Goal: Task Accomplishment & Management: Manage account settings

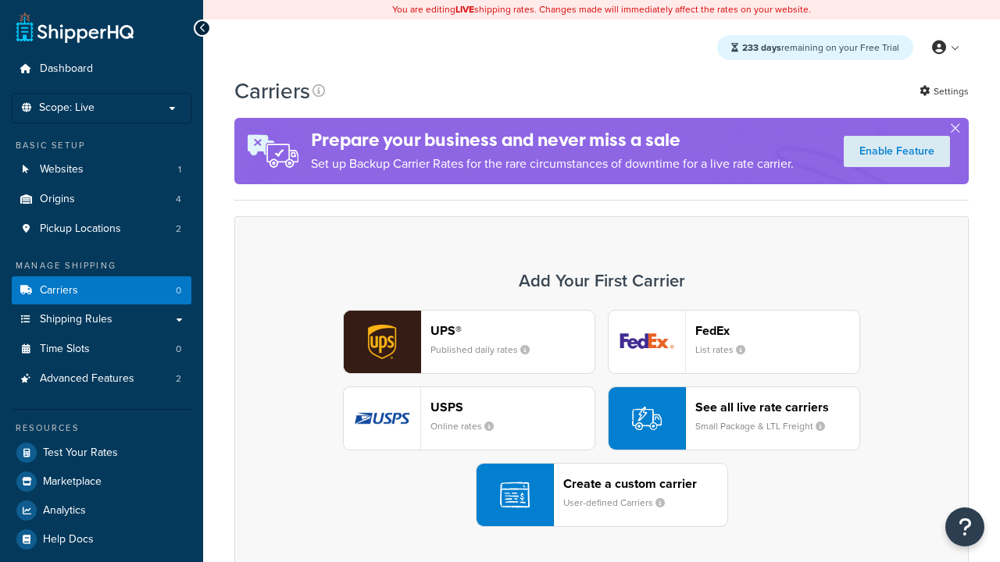
click at [601, 419] on div "UPS® Published daily rates FedEx List rates USPS Online rates See all live rate…" at bounding box center [601, 418] width 701 height 217
click at [601, 495] on div "Create a custom carrier User-defined Carriers" at bounding box center [645, 494] width 164 height 37
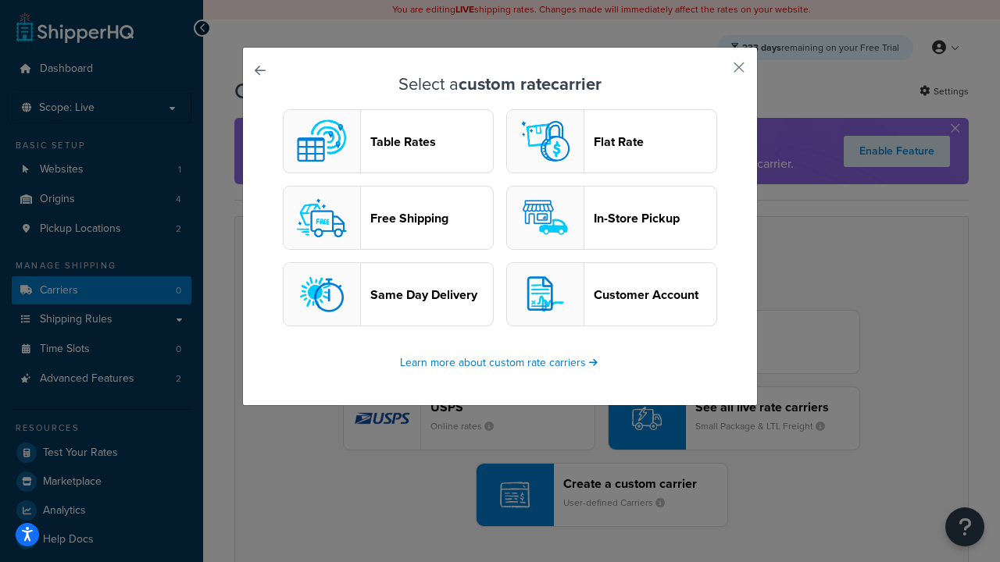
click at [388, 141] on header "Table Rates" at bounding box center [431, 141] width 123 height 15
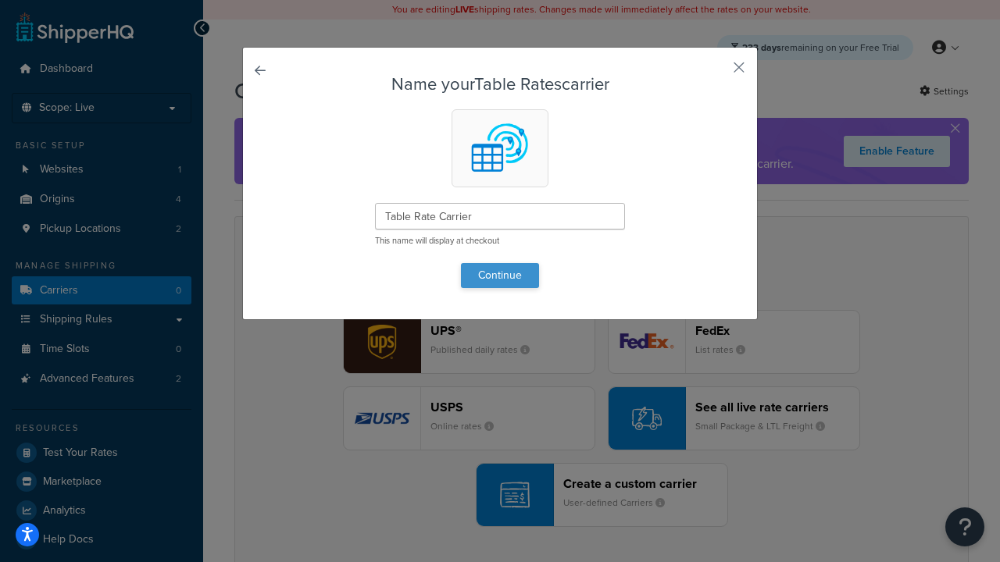
type input "Table Rate Carrier"
click at [500, 275] on button "Continue" at bounding box center [500, 275] width 78 height 25
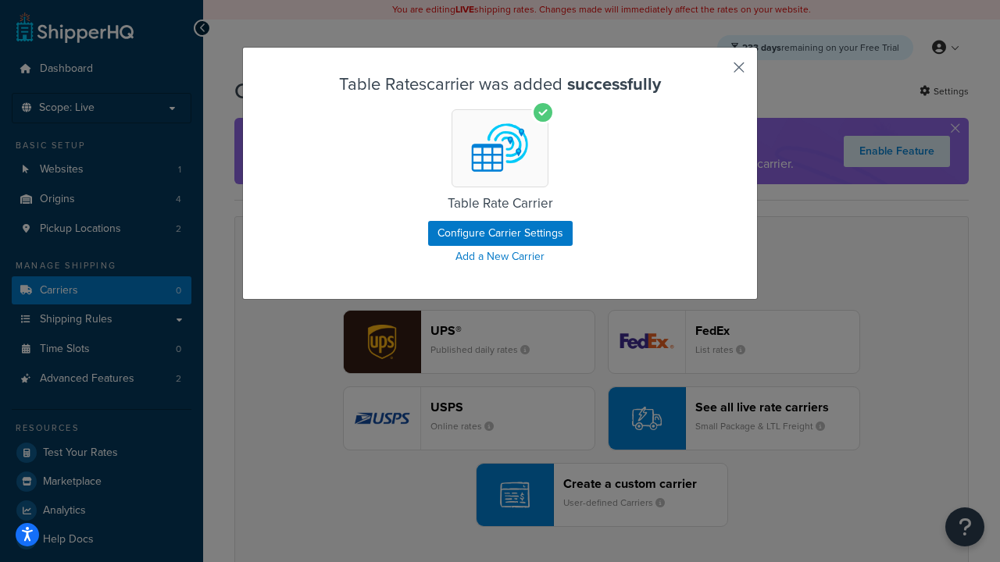
click at [715, 73] on button "button" at bounding box center [716, 73] width 4 height 4
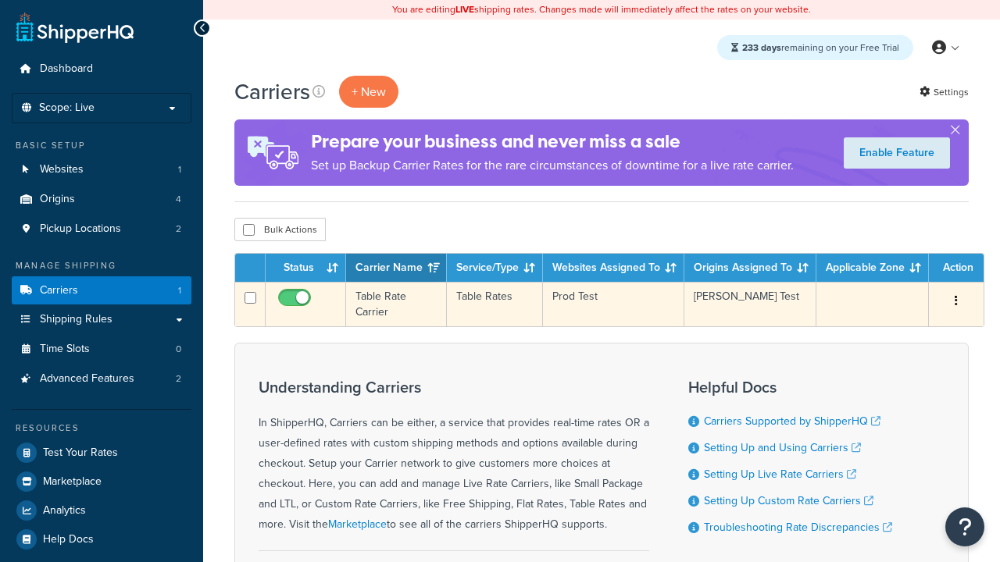
click at [956, 302] on icon "button" at bounding box center [955, 300] width 3 height 11
click at [0, 0] on link "Edit" at bounding box center [0, 0] width 0 height 0
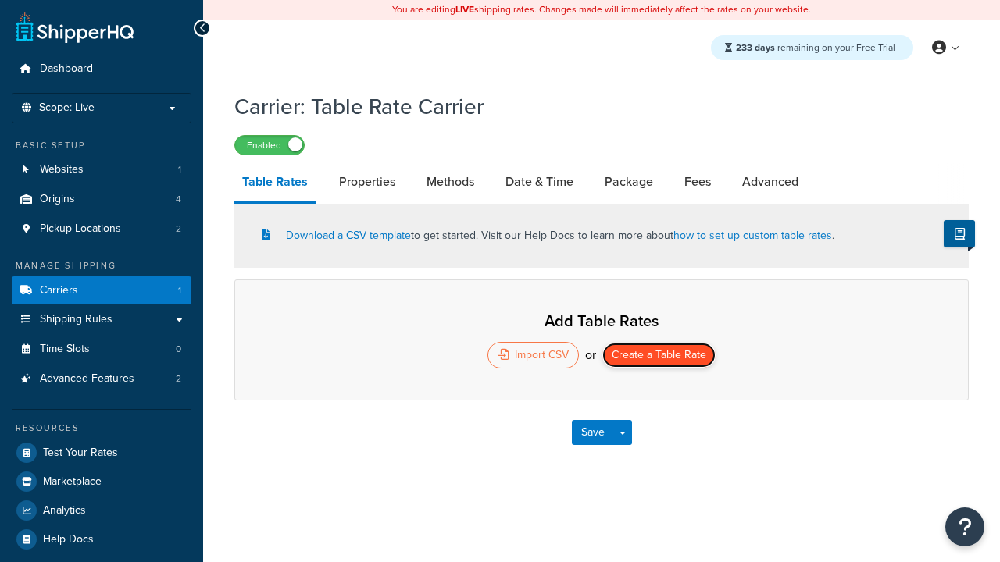
click at [658, 357] on button "Create a Table Rate" at bounding box center [658, 355] width 113 height 25
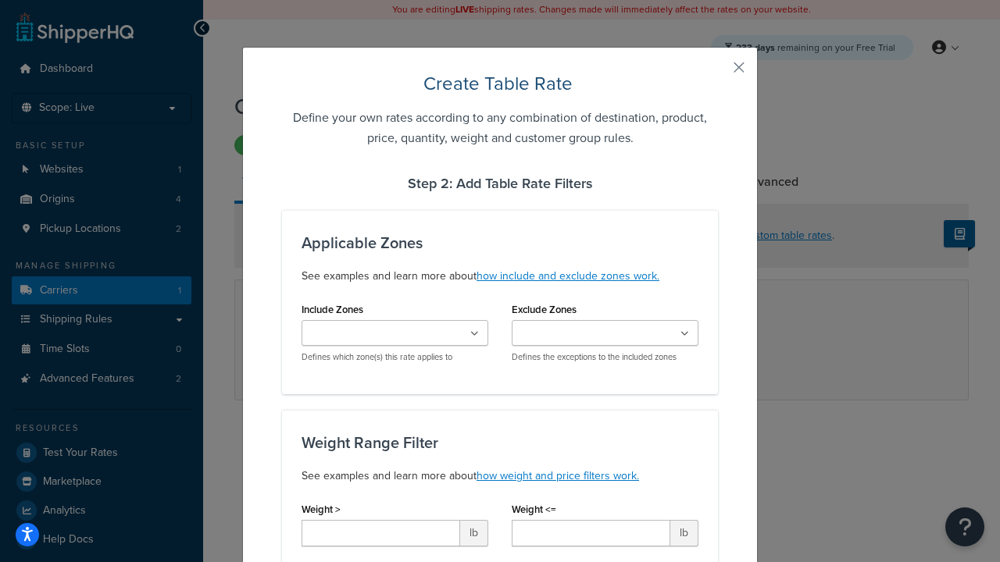
type input "10"
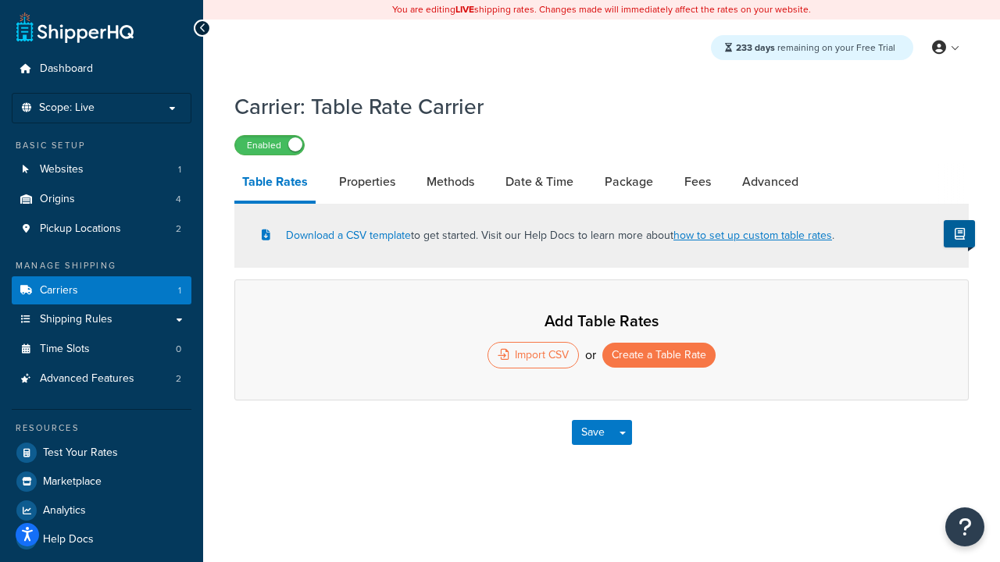
select select "25"
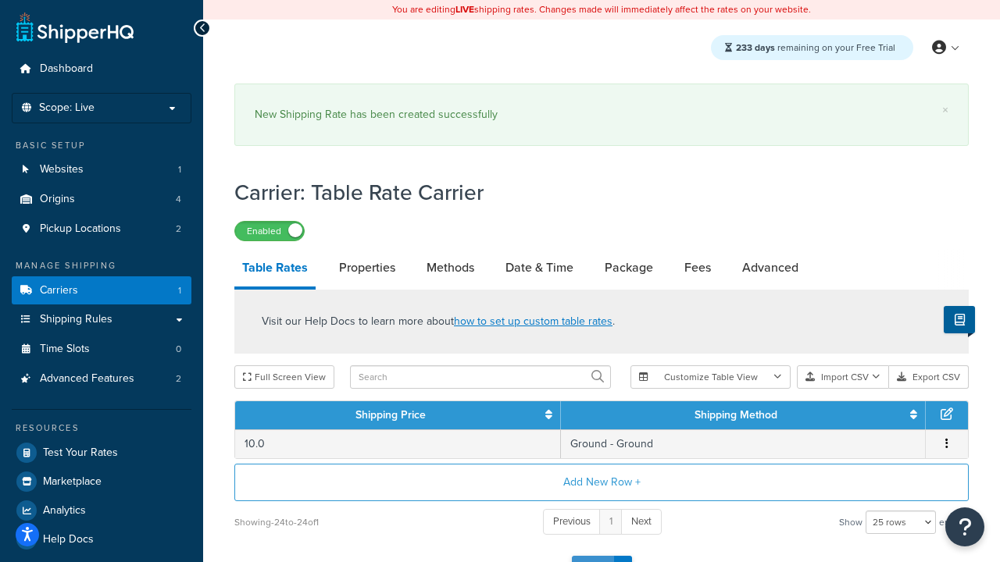
click at [592, 556] on button "Save" at bounding box center [593, 568] width 42 height 25
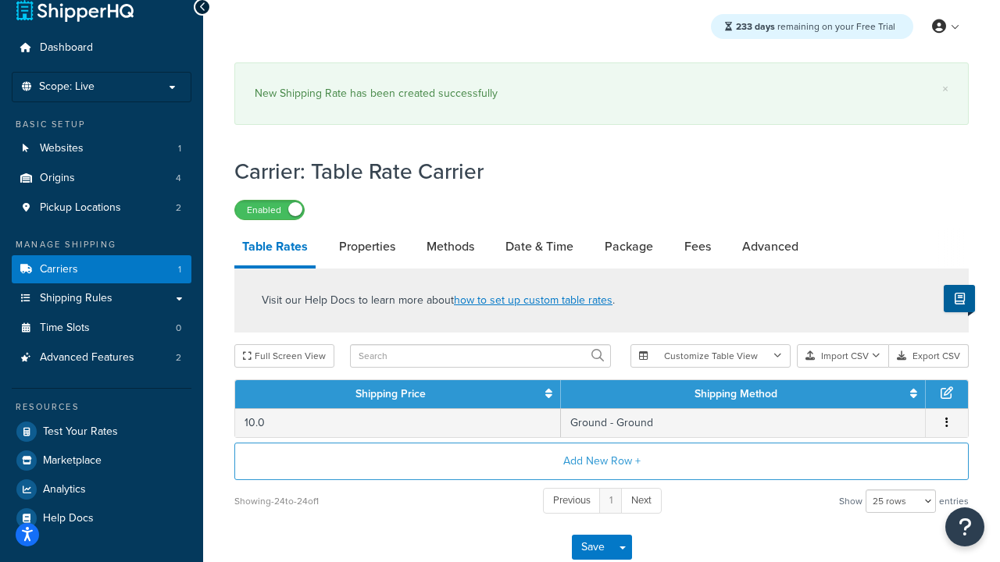
scroll to position [0, 0]
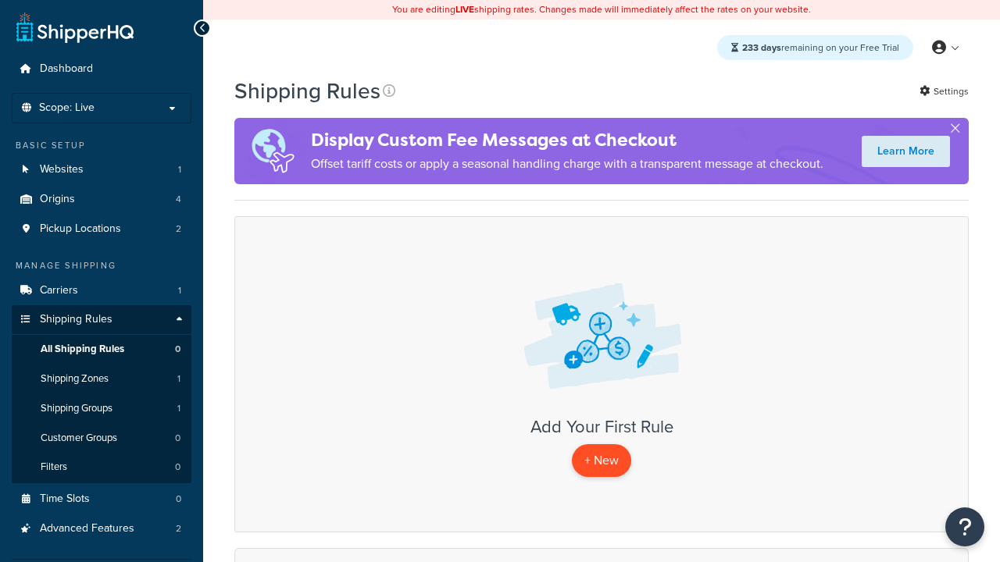
click at [601, 461] on p "+ New" at bounding box center [601, 460] width 59 height 32
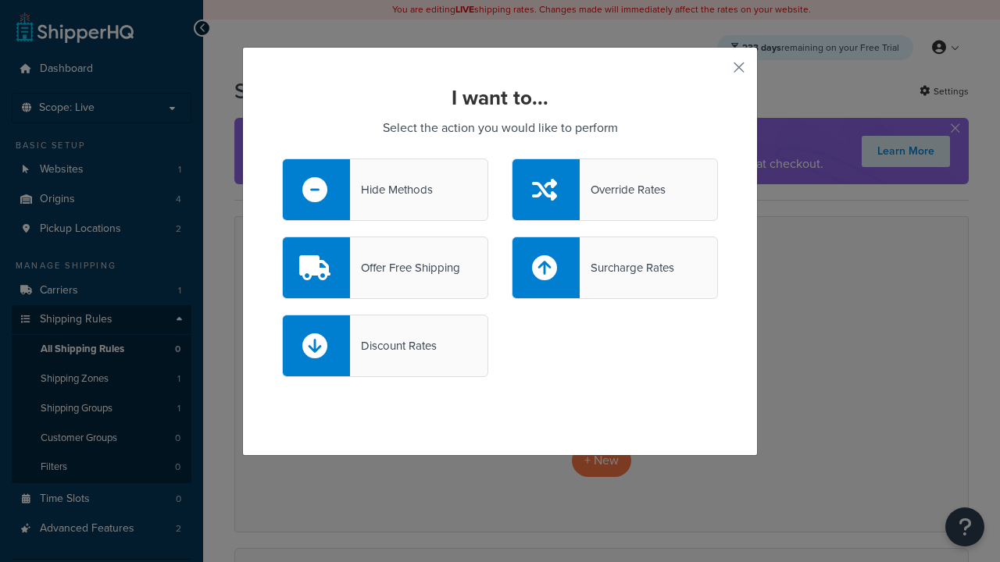
click at [385, 268] on div "Offer Free Shipping" at bounding box center [405, 268] width 110 height 22
click at [0, 0] on input "Offer Free Shipping" at bounding box center [0, 0] width 0 height 0
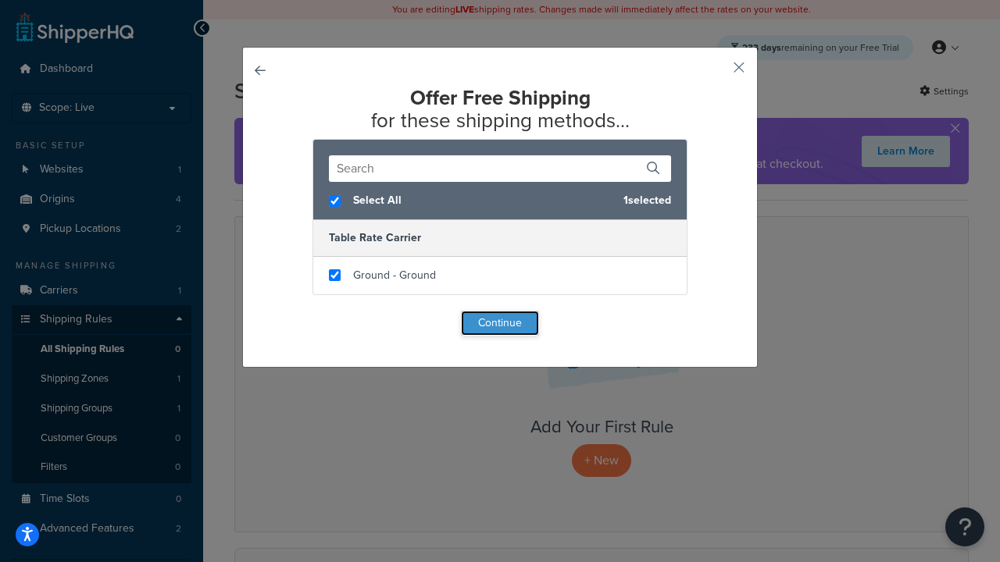
click at [500, 323] on button "Continue" at bounding box center [500, 323] width 78 height 25
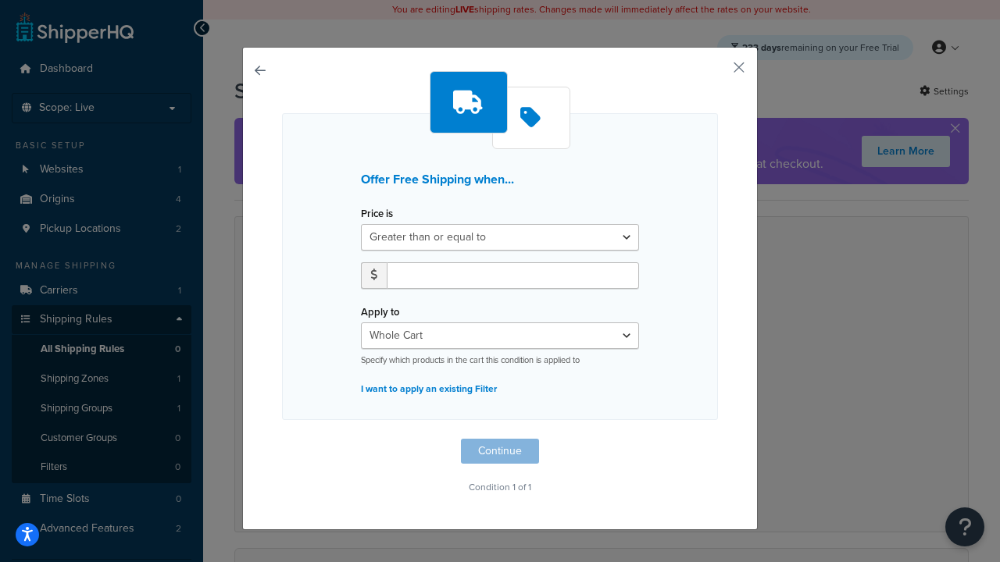
click at [376, 214] on label "Price is" at bounding box center [377, 214] width 32 height 12
click at [376, 224] on select "Greater than or equal to Between or equal to Less than or equal to" at bounding box center [500, 237] width 278 height 27
click at [512, 275] on input "number" at bounding box center [513, 275] width 252 height 27
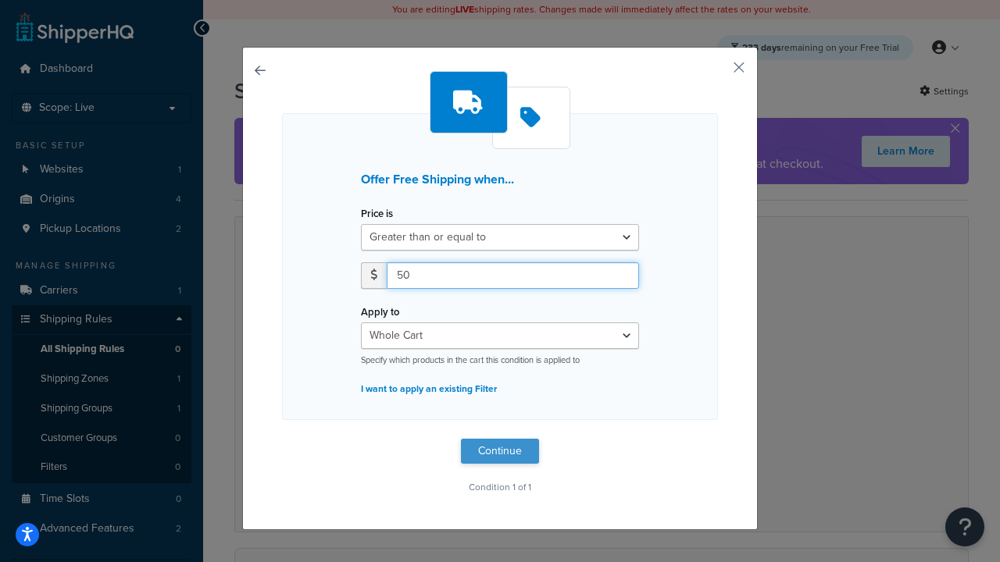
type input "50"
click at [500, 451] on button "Continue" at bounding box center [500, 451] width 78 height 25
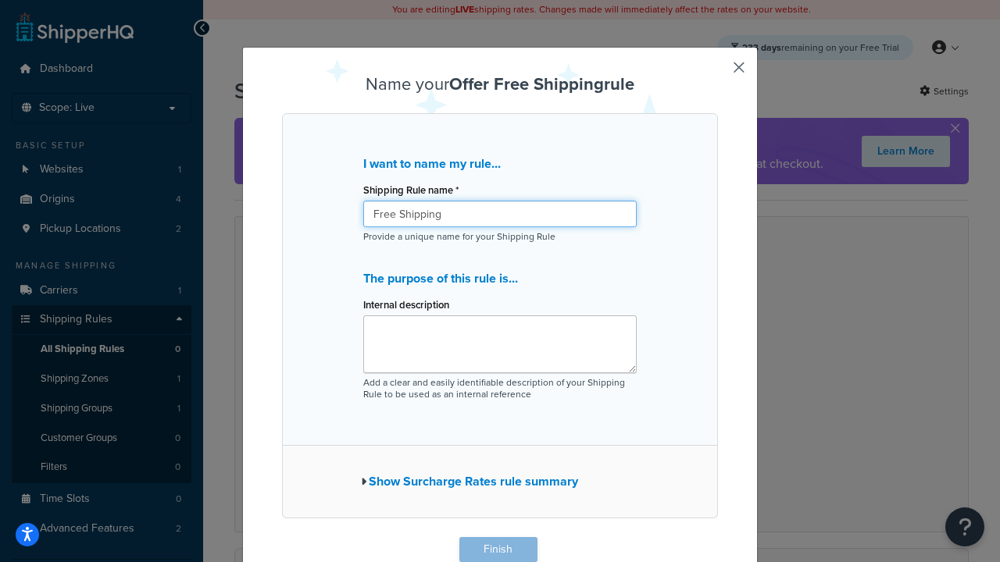
type input "Free Shipping"
click at [497, 550] on button "Finish" at bounding box center [498, 549] width 78 height 25
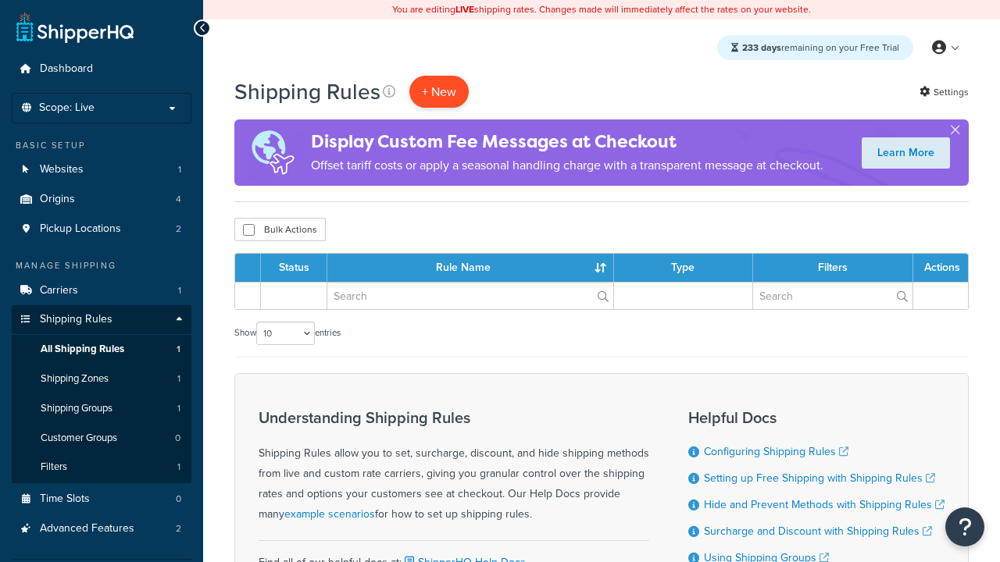
click at [439, 91] on p "+ New" at bounding box center [438, 92] width 59 height 32
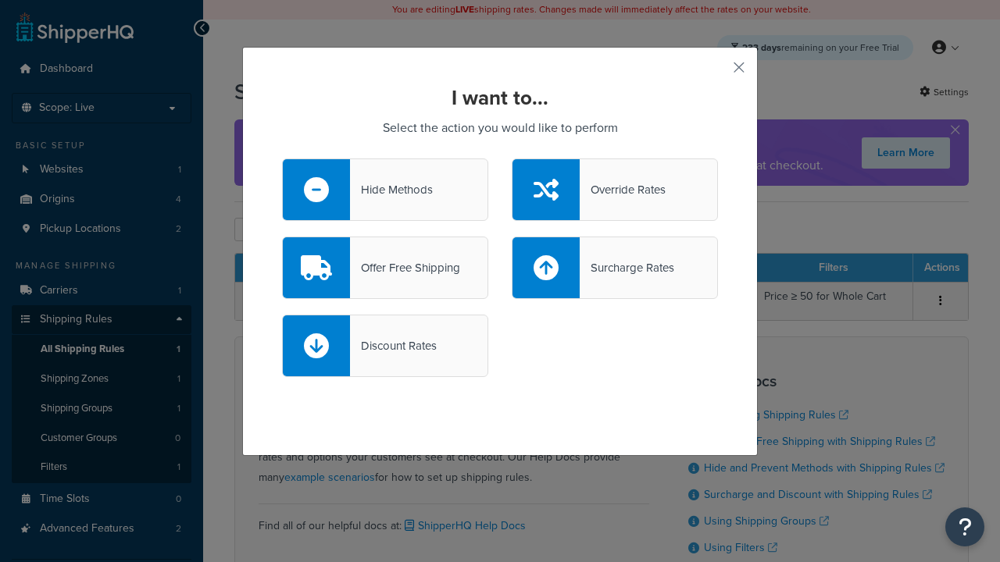
click at [615, 190] on div "Override Rates" at bounding box center [622, 190] width 86 height 22
click at [0, 0] on input "Override Rates" at bounding box center [0, 0] width 0 height 0
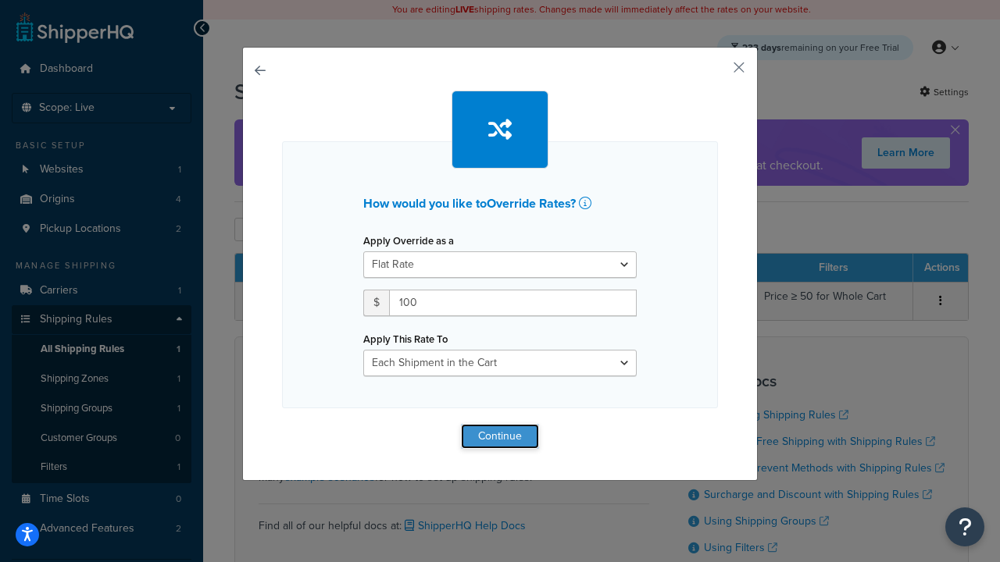
click at [500, 436] on button "Continue" at bounding box center [500, 436] width 78 height 25
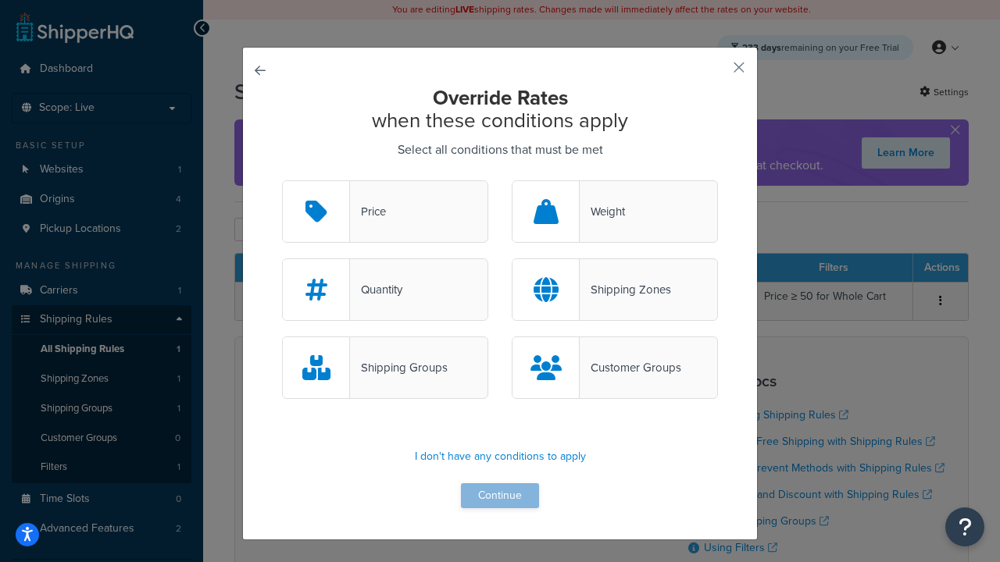
click at [385, 212] on div "Price" at bounding box center [368, 212] width 36 height 22
click at [0, 0] on input "Price" at bounding box center [0, 0] width 0 height 0
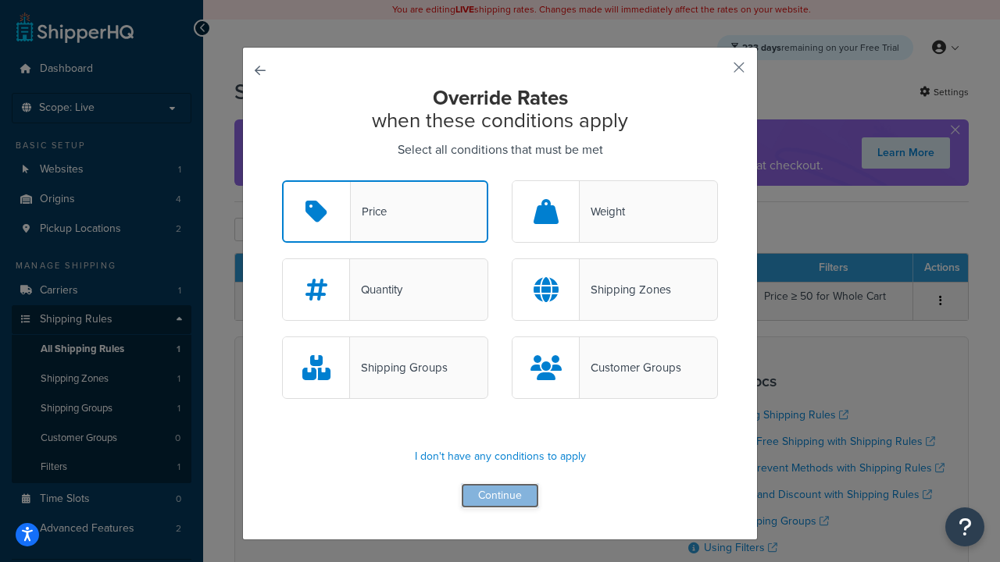
click at [500, 497] on button "Continue" at bounding box center [500, 495] width 78 height 25
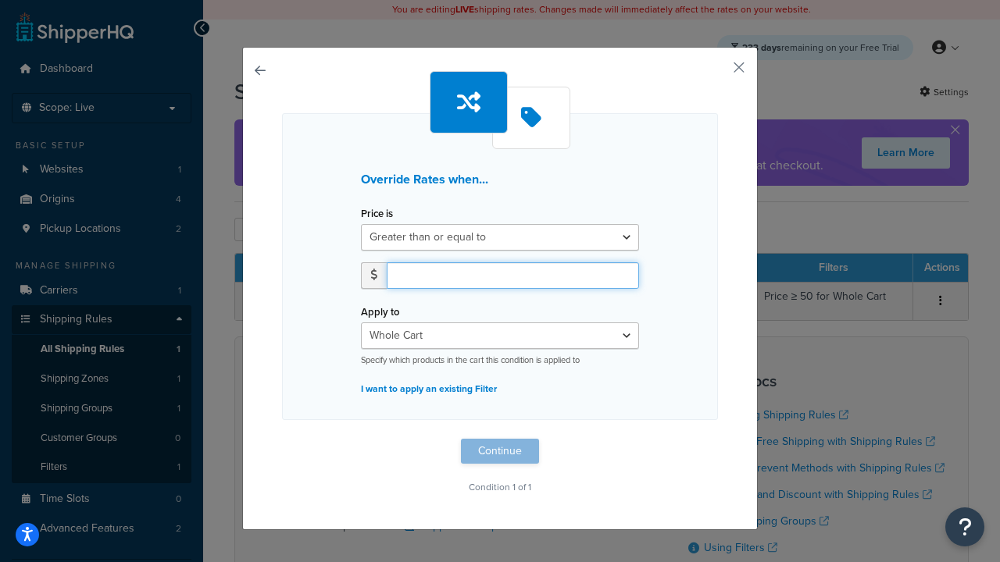
click at [512, 275] on input "number" at bounding box center [513, 275] width 252 height 27
type input "100"
click at [500, 451] on button "Continue" at bounding box center [500, 451] width 78 height 25
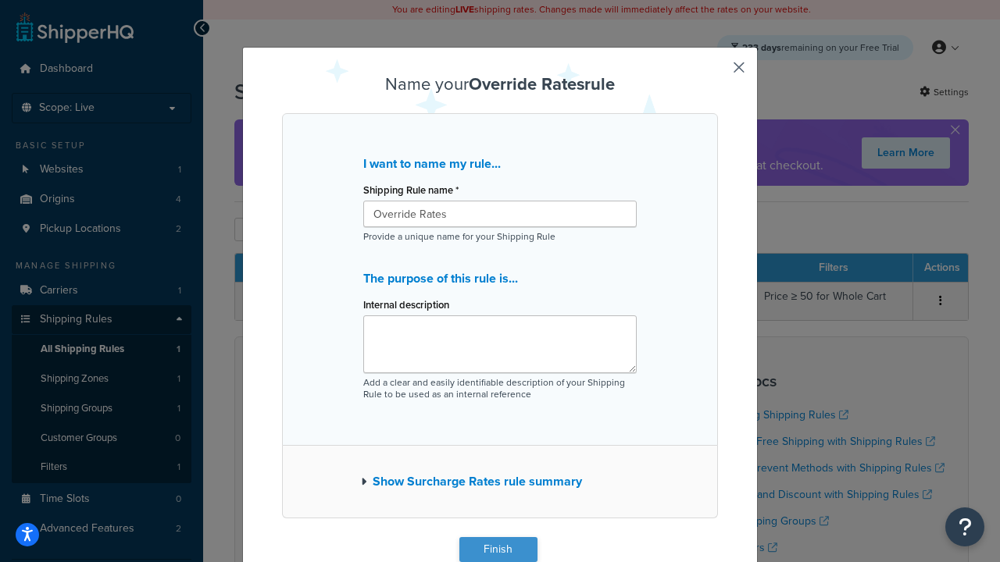
type input "Override Rates"
click at [497, 550] on button "Finish" at bounding box center [498, 549] width 78 height 25
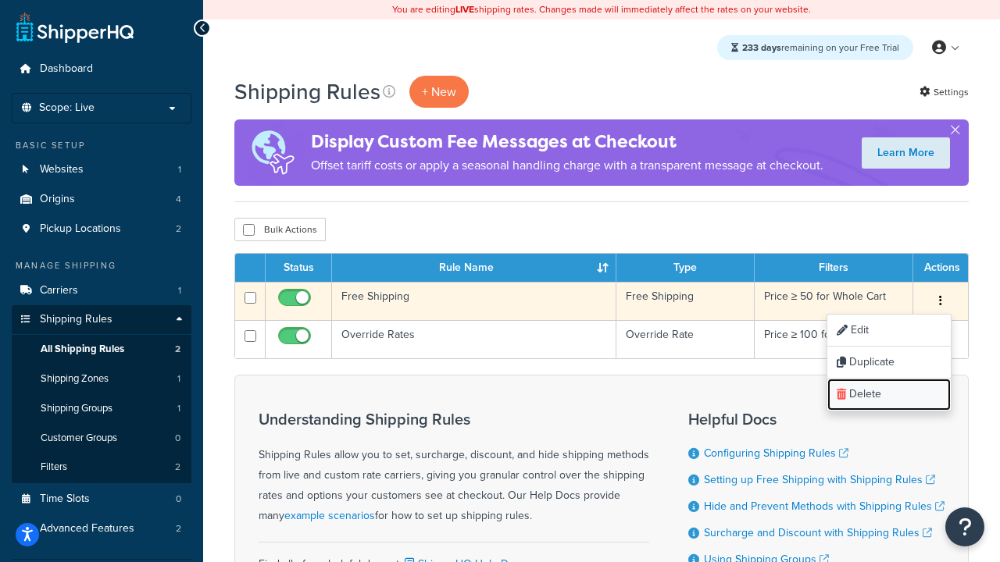
click at [888, 395] on link "Delete" at bounding box center [888, 395] width 123 height 32
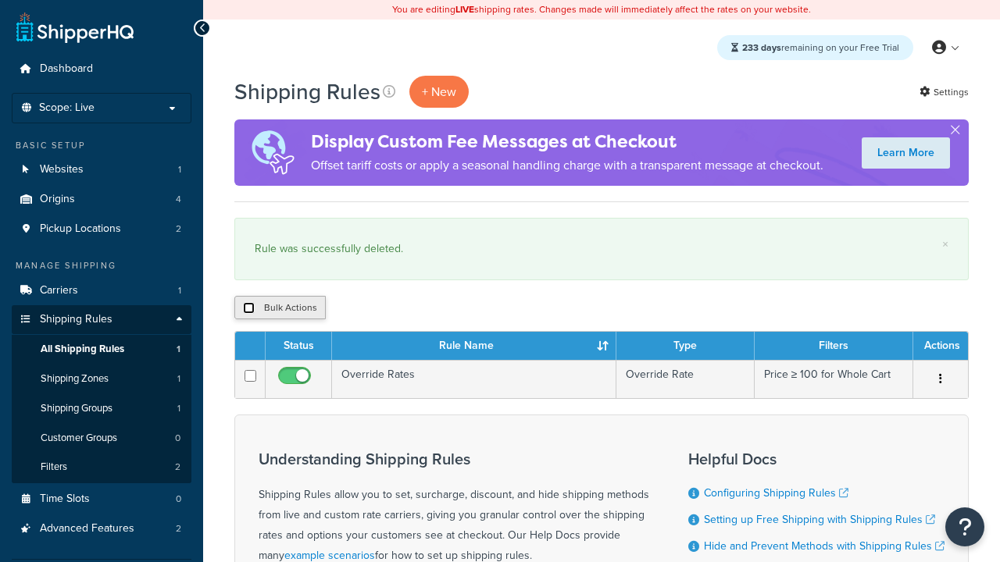
click at [248, 308] on input "checkbox" at bounding box center [249, 308] width 12 height 12
checkbox input "true"
click at [248, 308] on input "checkbox" at bounding box center [249, 308] width 12 height 12
checkbox input "false"
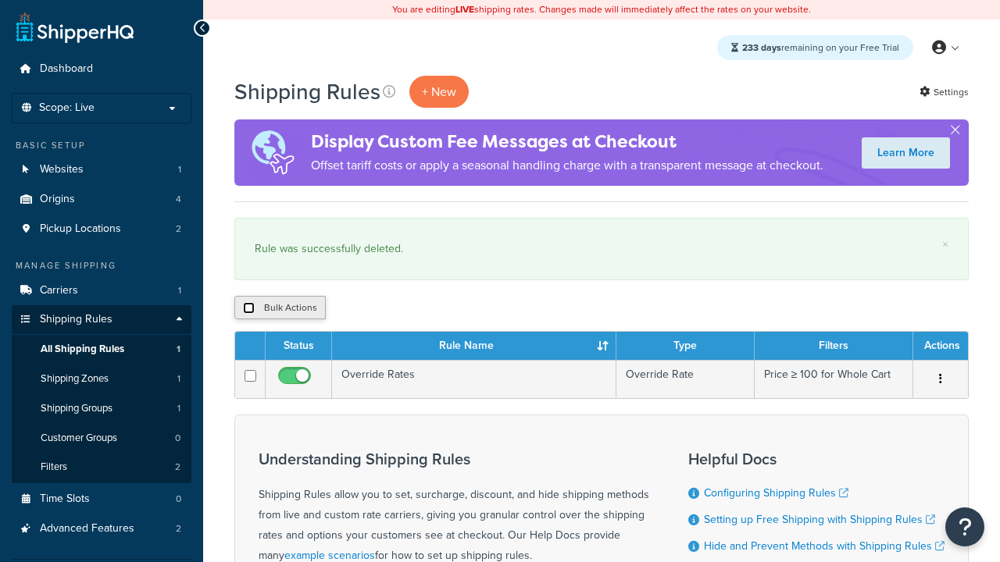
checkbox input "false"
click at [280, 308] on button "Bulk Actions" at bounding box center [279, 307] width 91 height 23
checkbox input "true"
click at [0, 0] on button "Delete" at bounding box center [0, 0] width 0 height 0
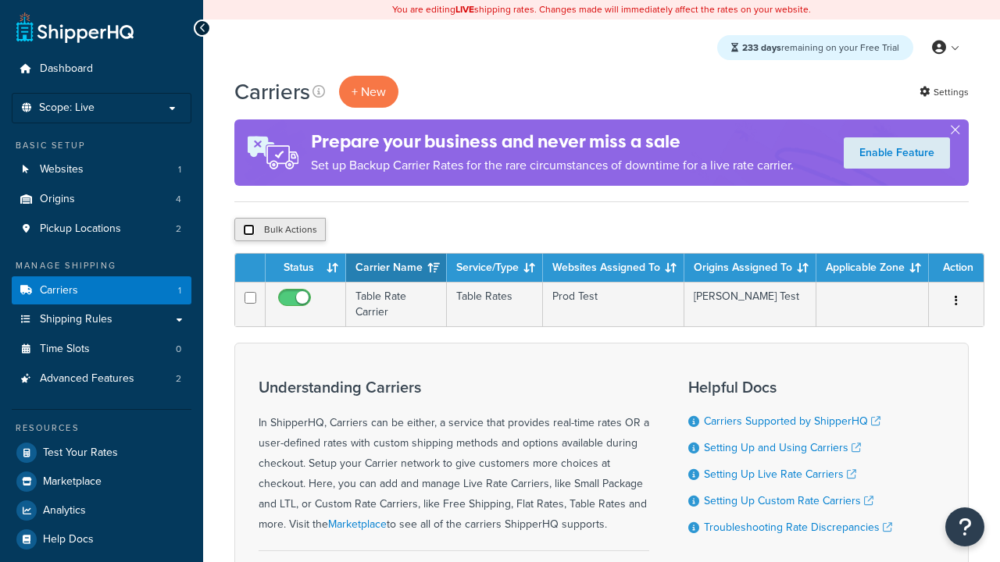
click at [248, 230] on input "checkbox" at bounding box center [249, 230] width 12 height 12
checkbox input "true"
click at [0, 0] on button "Delete" at bounding box center [0, 0] width 0 height 0
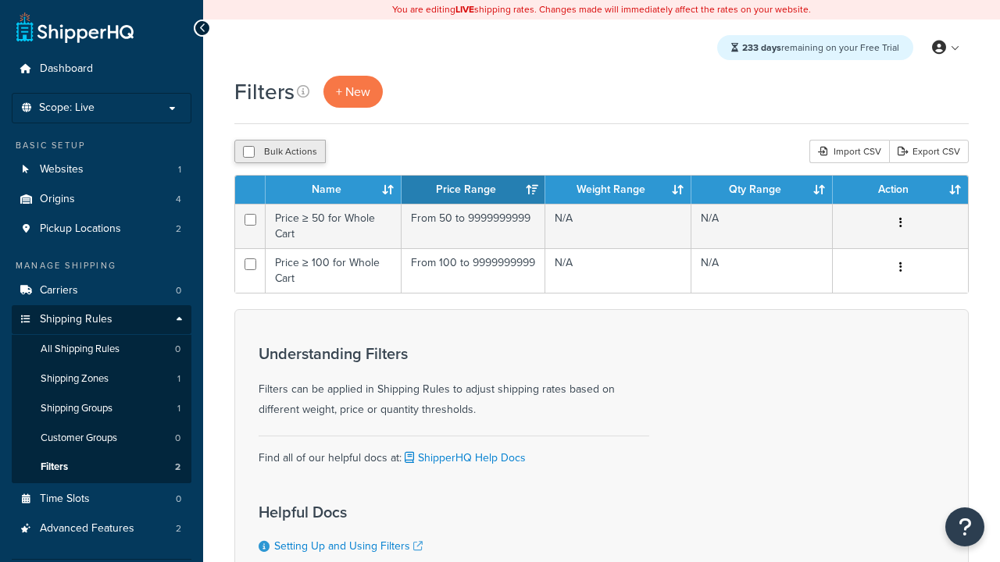
click at [280, 152] on button "Bulk Actions" at bounding box center [279, 151] width 91 height 23
checkbox input "true"
click at [0, 0] on button "Delete" at bounding box center [0, 0] width 0 height 0
